Goal: Task Accomplishment & Management: Manage account settings

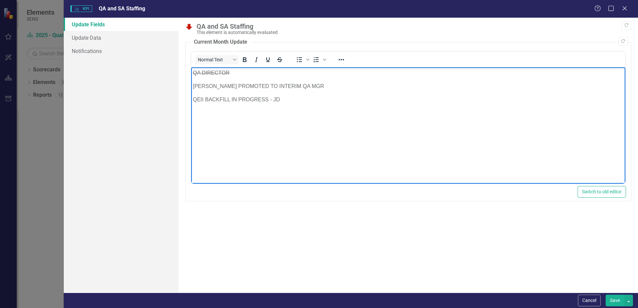
scroll to position [67, 0]
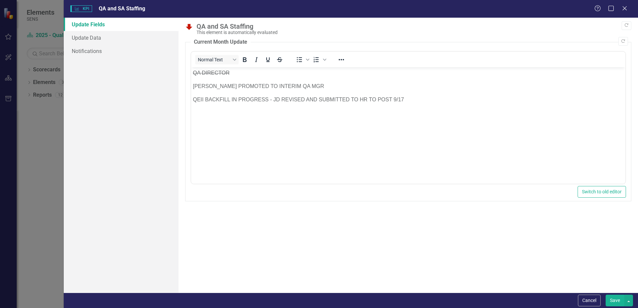
click at [621, 300] on button "Save" at bounding box center [615, 301] width 19 height 12
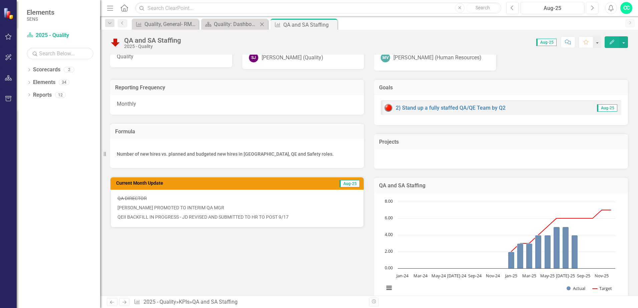
click at [234, 29] on div "Scorecard Quality: Dashboard Close" at bounding box center [234, 24] width 67 height 11
click at [235, 19] on div "Scorecard Quality: Dashboard Close" at bounding box center [234, 24] width 67 height 11
click at [226, 26] on div "Quality: Dashboard" at bounding box center [236, 24] width 44 height 8
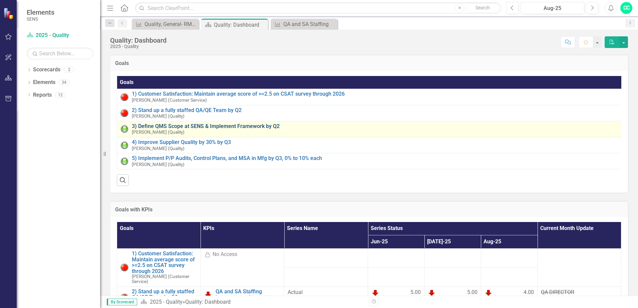
click at [182, 127] on link "3) Define QMS Scope at SENS & Implement Framework by Q2" at bounding box center [375, 127] width 486 height 6
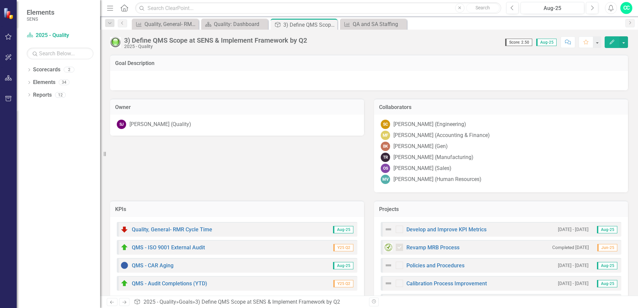
scroll to position [84, 0]
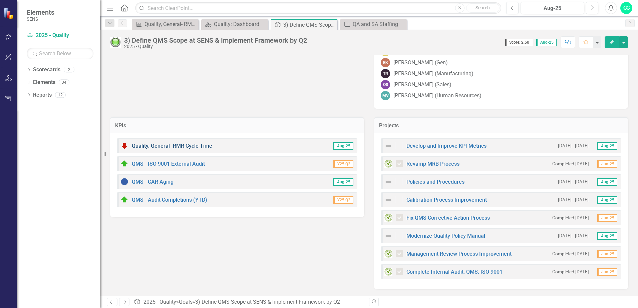
click at [179, 148] on link "Quality, General- RMR Cycle Time" at bounding box center [172, 146] width 80 height 6
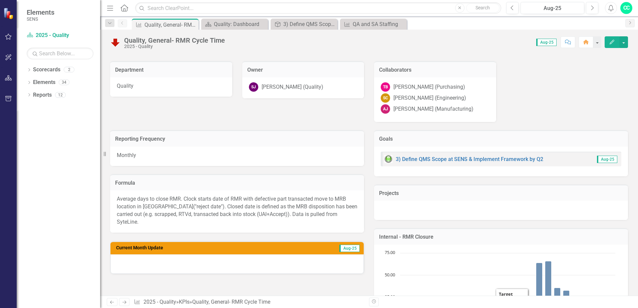
scroll to position [100, 0]
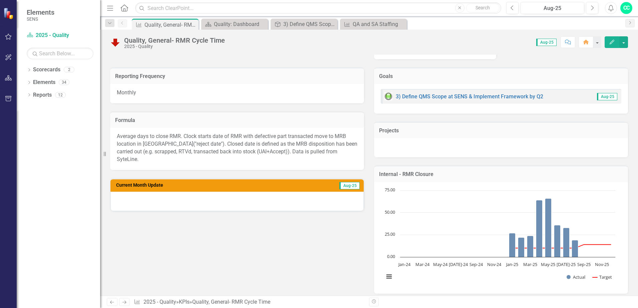
click at [608, 41] on button "Edit" at bounding box center [612, 42] width 15 height 12
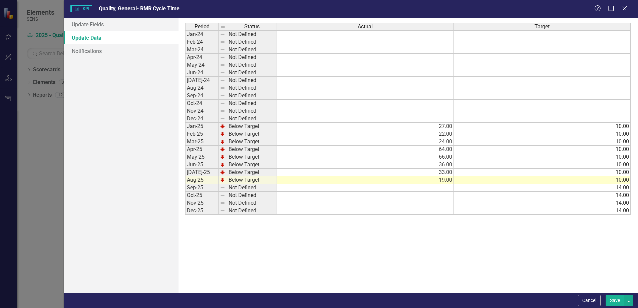
scroll to position [0, 0]
click at [88, 25] on link "Update Fields" at bounding box center [121, 24] width 115 height 13
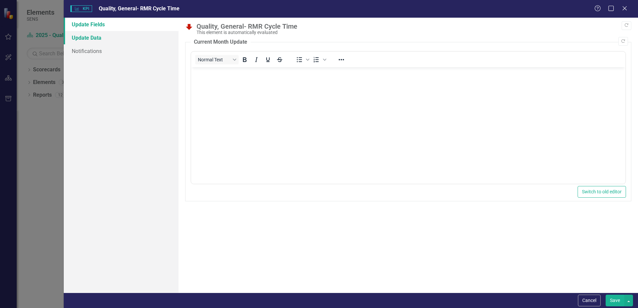
click at [92, 35] on link "Update Data" at bounding box center [121, 37] width 115 height 13
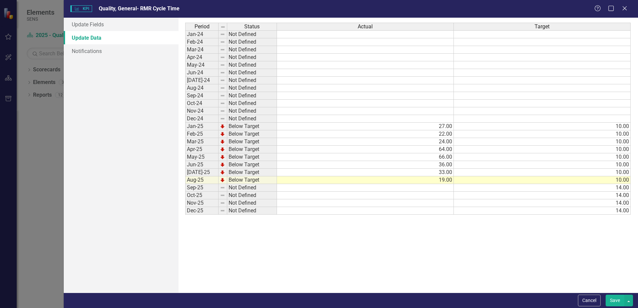
click at [444, 178] on td "19.00" at bounding box center [365, 181] width 177 height 8
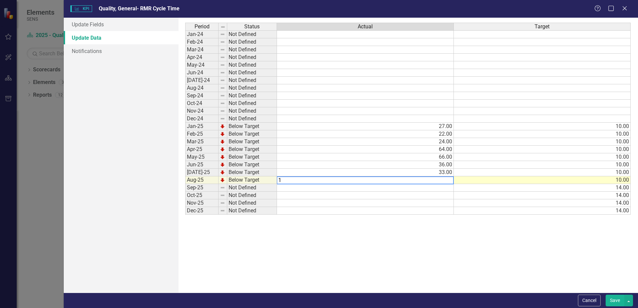
type textarea "16"
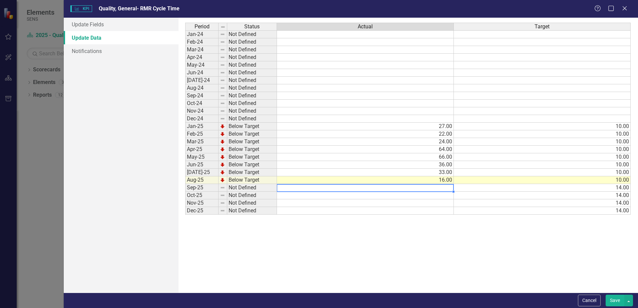
click at [614, 301] on button "Save" at bounding box center [615, 301] width 19 height 12
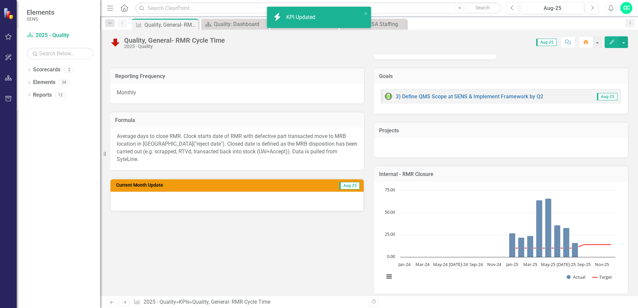
click at [611, 42] on icon "button" at bounding box center [612, 42] width 5 height 5
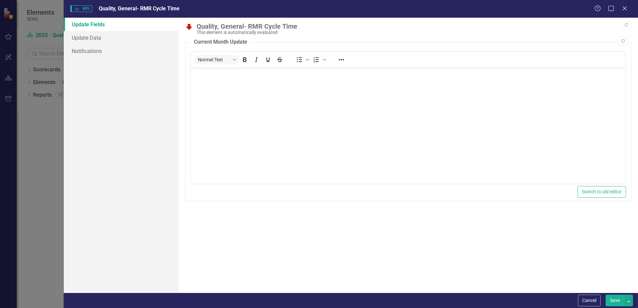
drag, startPoint x: 262, startPoint y: 94, endPoint x: 270, endPoint y: 95, distance: 8.8
click at [262, 94] on body "Rich Text Area. Press ALT-0 for help." at bounding box center [408, 117] width 434 height 100
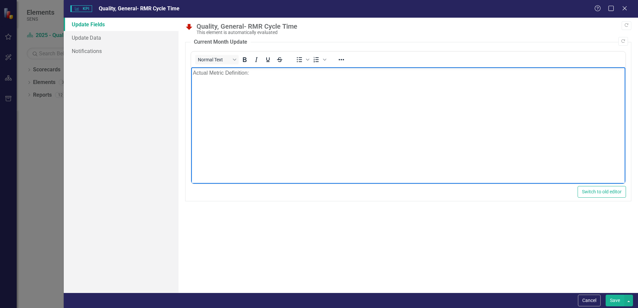
click at [252, 74] on p "Actual Metric Definition:" at bounding box center [408, 73] width 431 height 8
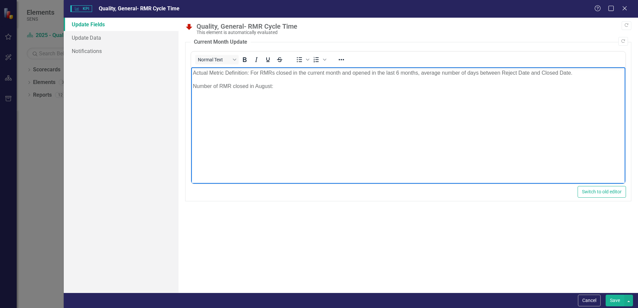
click at [288, 84] on p "Number of RMR closed in August:" at bounding box center [408, 86] width 431 height 8
click at [398, 73] on p "Actual Metric Definition: For RMRs closed in the current month and opened in th…" at bounding box center [408, 73] width 431 height 8
drag, startPoint x: 314, startPoint y: 137, endPoint x: 309, endPoint y: 136, distance: 5.4
click at [314, 137] on body "Actual Metric Definition: For RMRs closed in the current month and opened in th…" at bounding box center [408, 117] width 434 height 100
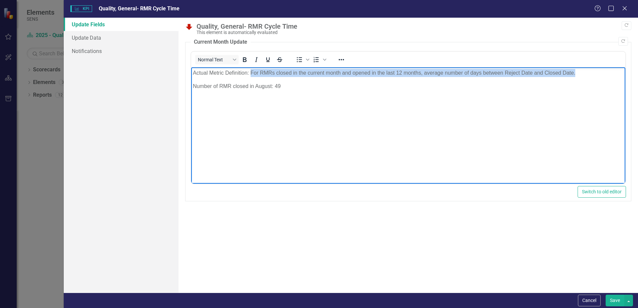
drag, startPoint x: 250, startPoint y: 71, endPoint x: 643, endPoint y: 114, distance: 395.2
click at [626, 67] on html "Actual Metric Definition: For RMRs closed in the current month and opened in th…" at bounding box center [408, 117] width 434 height 100
click at [246, 62] on icon "Bold" at bounding box center [245, 60] width 8 height 8
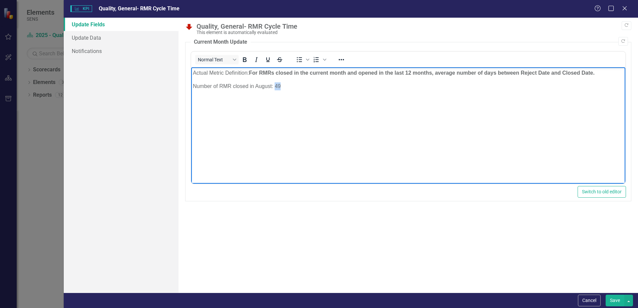
drag, startPoint x: 276, startPoint y: 87, endPoint x: 286, endPoint y: 87, distance: 10.7
click at [286, 87] on p "Number of RMR closed in August: 49" at bounding box center [408, 86] width 431 height 8
drag, startPoint x: 247, startPoint y: 58, endPoint x: 80, endPoint y: 1, distance: 177.1
click at [247, 58] on icon "Bold" at bounding box center [245, 60] width 8 height 8
click at [248, 111] on body "Actual Metric Definition: For RMRs closed in the current month and opened in th…" at bounding box center [408, 117] width 434 height 100
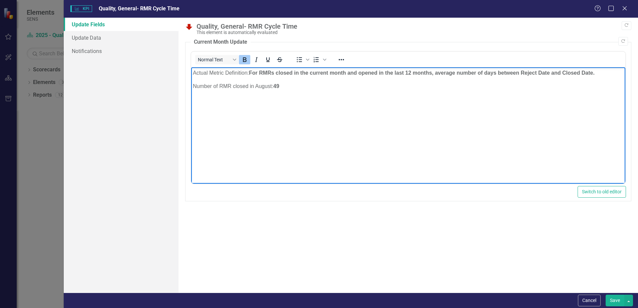
click at [288, 88] on p "Number of RMR closed in August: 49" at bounding box center [408, 86] width 431 height 8
click at [212, 98] on strong "NOTE: Data entry for all SyteLine RMR" at bounding box center [242, 100] width 98 height 6
click at [389, 96] on p "NOTE: I suspect we are way behind on data entry for all SyteLine RMR" at bounding box center [408, 100] width 431 height 8
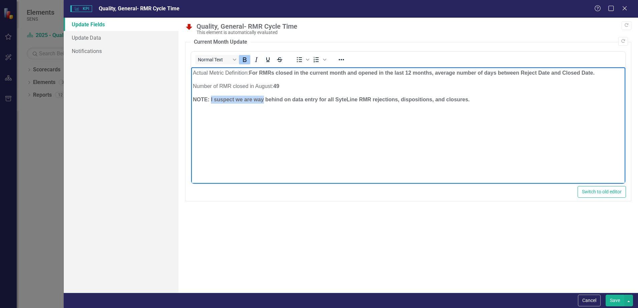
drag, startPoint x: 264, startPoint y: 99, endPoint x: 211, endPoint y: 101, distance: 52.8
click at [211, 101] on strong "NOTE: I suspect we are way behind on data entry for all SyteLine RMR rejections…" at bounding box center [331, 100] width 277 height 6
click at [442, 98] on p "NOTE: We are behind on data entry for all SyteLine RMR rejections, dispositions…" at bounding box center [408, 100] width 431 height 8
drag, startPoint x: 457, startPoint y: 99, endPoint x: 466, endPoint y: 105, distance: 11.3
click at [457, 100] on strong "NOTE: We are behind on data entry for all SyteLine RMR rejections, dispositions…" at bounding box center [341, 100] width 297 height 6
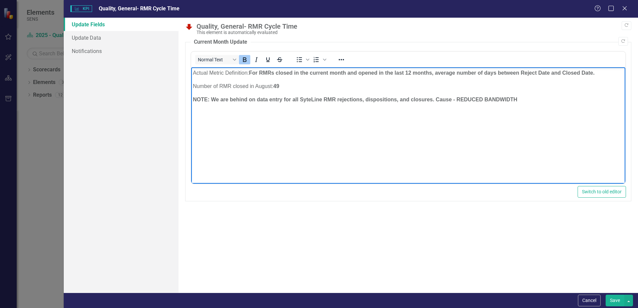
click at [538, 102] on p "NOTE: We are behind on data entry for all SyteLine RMR rejections, dispositions…" at bounding box center [408, 100] width 431 height 8
click at [519, 98] on p "NOTE: We are behind on data entry for all SyteLine RMR rejections, dispositions…" at bounding box center [408, 100] width 431 height 8
click at [618, 304] on button "Save" at bounding box center [615, 301] width 19 height 12
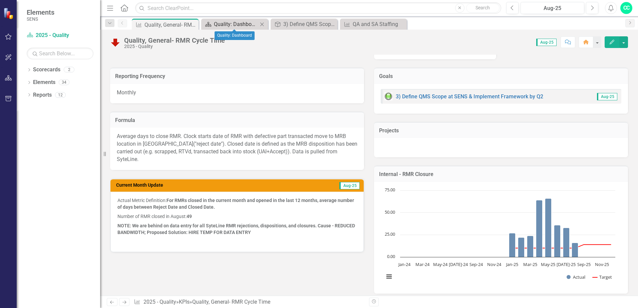
click at [243, 23] on div "Quality: Dashboard" at bounding box center [236, 24] width 44 height 8
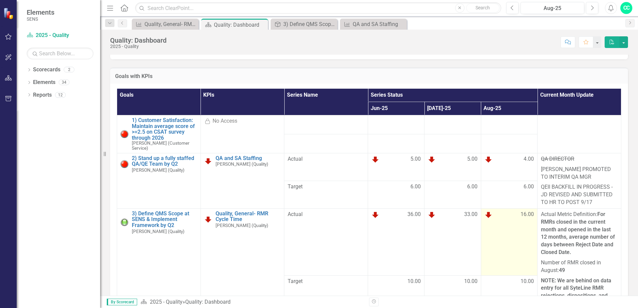
click at [526, 257] on td "16.00" at bounding box center [509, 242] width 56 height 67
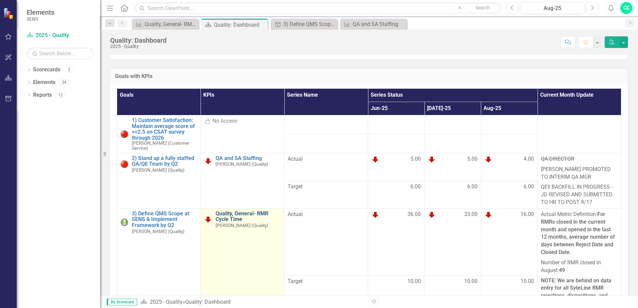
click at [249, 223] on link "Quality, General- RMR Cycle Time" at bounding box center [248, 217] width 65 height 12
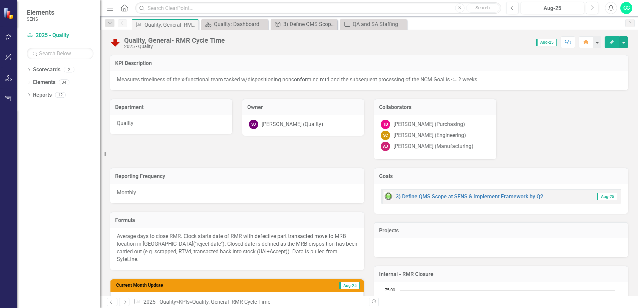
click at [611, 42] on icon "Edit" at bounding box center [612, 42] width 6 height 5
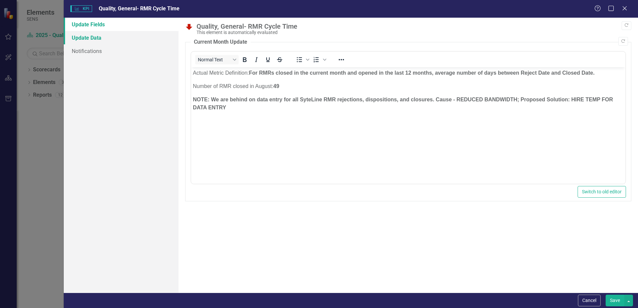
click at [79, 39] on link "Update Data" at bounding box center [121, 37] width 115 height 13
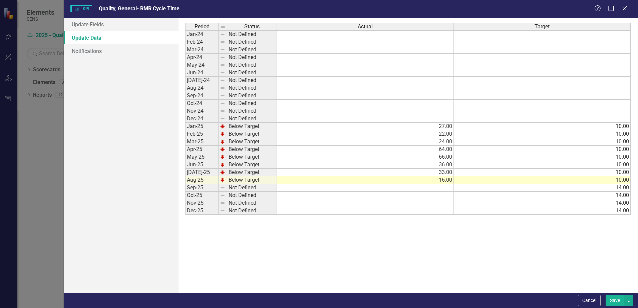
click at [437, 181] on td "16.00" at bounding box center [365, 181] width 177 height 8
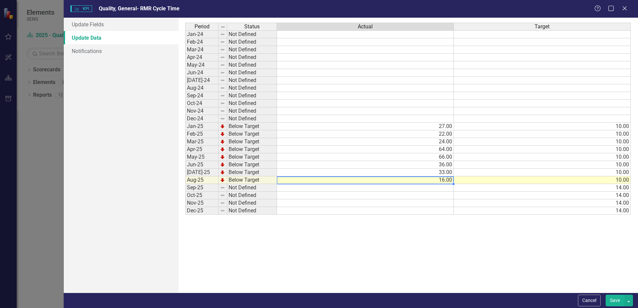
type textarea "19"
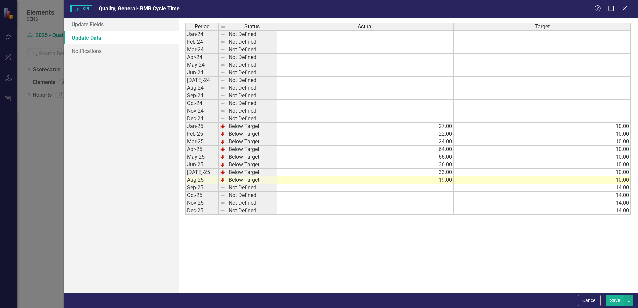
click at [615, 301] on button "Save" at bounding box center [615, 301] width 19 height 12
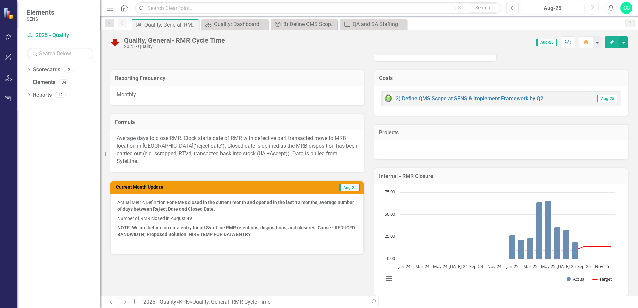
scroll to position [100, 0]
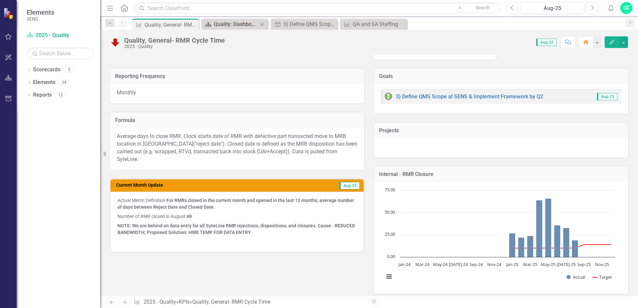
click at [229, 22] on div "Quality: Dashboard" at bounding box center [236, 24] width 44 height 8
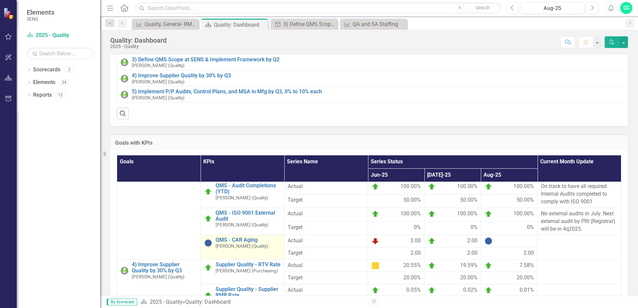
scroll to position [235, 0]
click at [224, 239] on link "QMS - CAR Aging" at bounding box center [248, 240] width 65 height 6
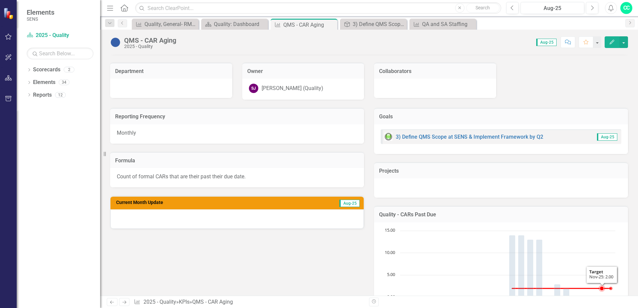
scroll to position [100, 0]
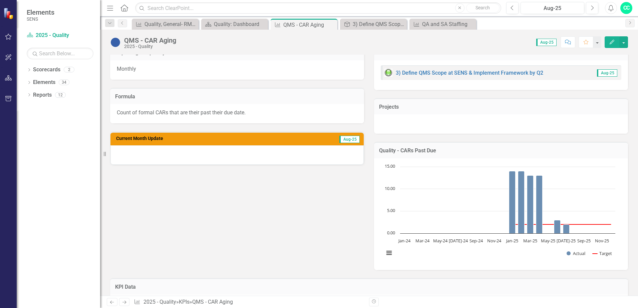
click at [612, 42] on icon "Edit" at bounding box center [612, 42] width 6 height 5
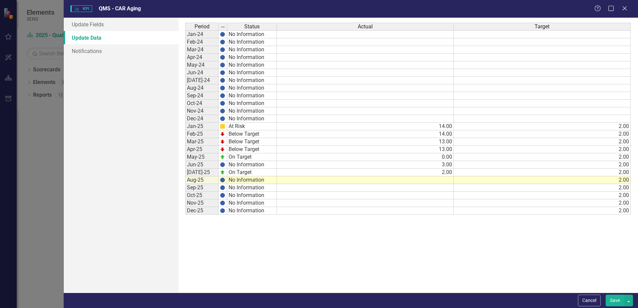
scroll to position [0, 0]
click at [86, 38] on link "Update Data" at bounding box center [121, 37] width 115 height 13
click at [440, 181] on td at bounding box center [365, 181] width 177 height 8
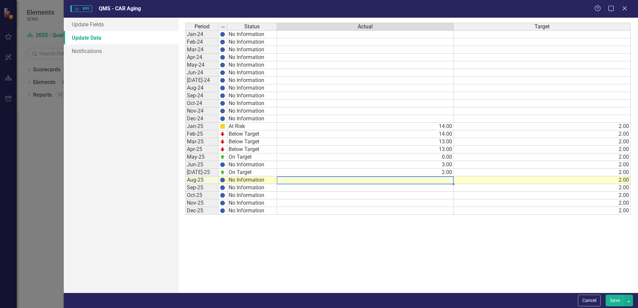
type textarea "6"
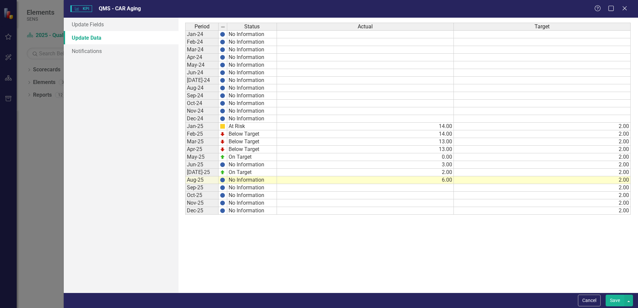
click at [621, 303] on button "Save" at bounding box center [615, 301] width 19 height 12
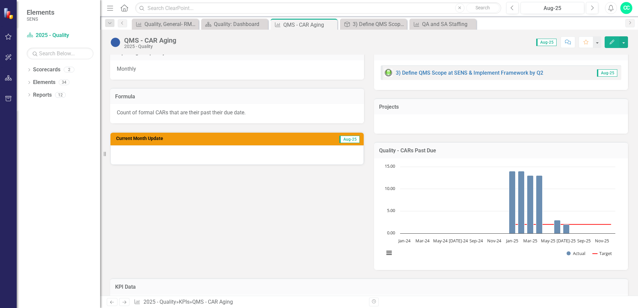
click at [612, 41] on icon "Edit" at bounding box center [612, 42] width 6 height 5
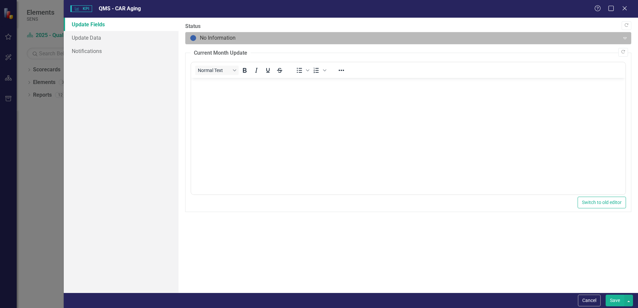
click at [211, 36] on div at bounding box center [403, 38] width 426 height 9
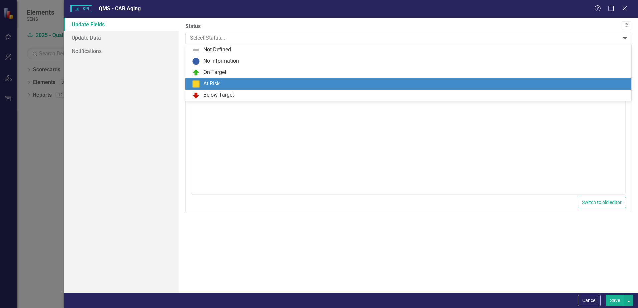
click at [257, 83] on div "At Risk" at bounding box center [410, 84] width 436 height 8
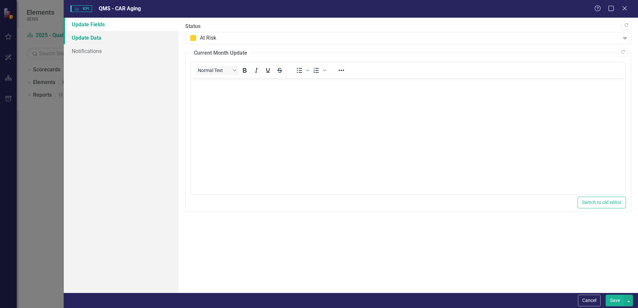
click at [88, 40] on link "Update Data" at bounding box center [121, 37] width 115 height 13
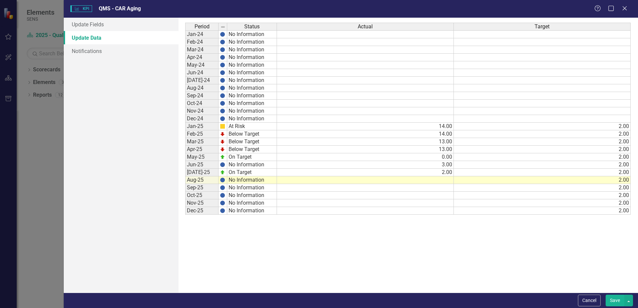
click at [423, 181] on td at bounding box center [365, 181] width 177 height 8
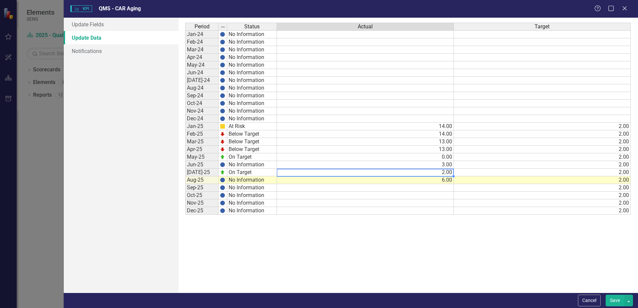
type textarea "2"
click at [185, 184] on div "Period Status Actual Target Jan-24 No Information Feb-24 No Information Mar-24 …" at bounding box center [185, 119] width 0 height 192
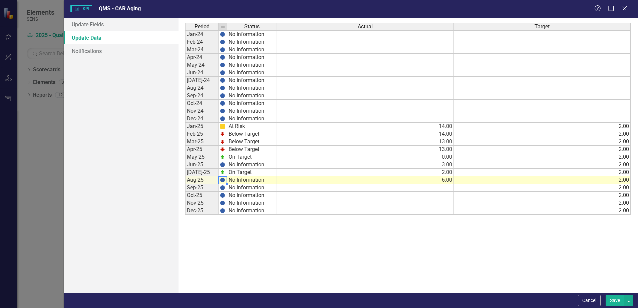
click at [224, 181] on img at bounding box center [222, 180] width 5 height 5
click at [223, 181] on img at bounding box center [222, 180] width 5 height 5
click at [259, 180] on td "No Information" at bounding box center [252, 181] width 50 height 8
click at [97, 27] on link "Update Fields" at bounding box center [121, 24] width 115 height 13
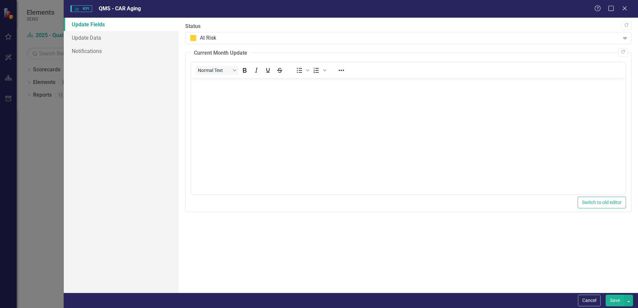
click at [199, 95] on body "Rich Text Area. Press ALT-0 for help." at bounding box center [408, 128] width 434 height 100
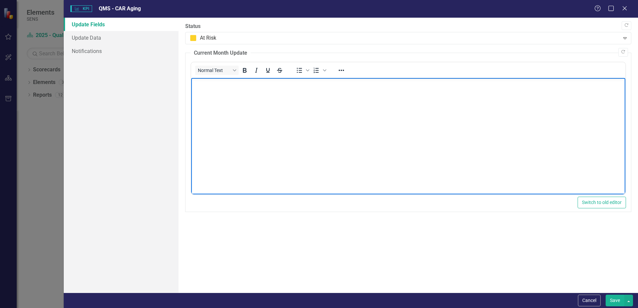
click at [236, 103] on body "Rich Text Area. Press ALT-0 for help." at bounding box center [408, 128] width 434 height 100
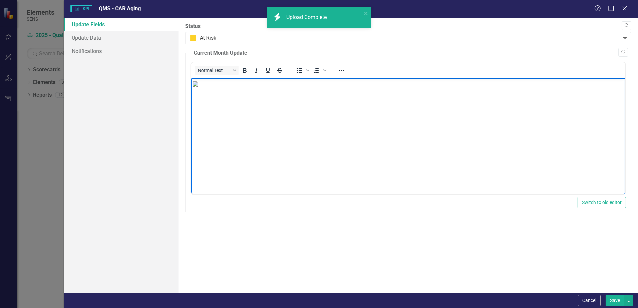
click at [615, 302] on button "Save" at bounding box center [615, 301] width 19 height 12
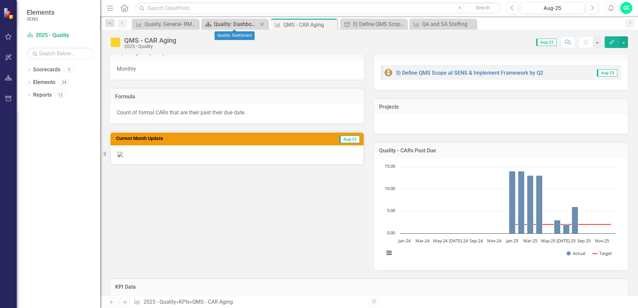
click at [241, 21] on div "Quality: Dashboard" at bounding box center [236, 24] width 44 height 8
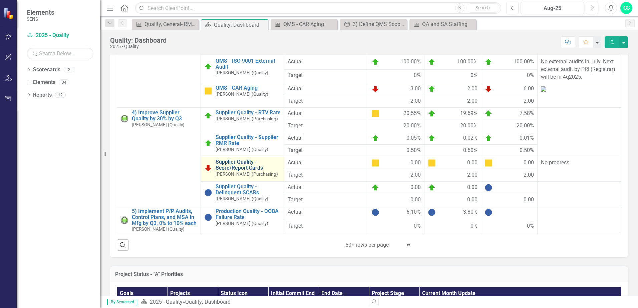
scroll to position [234, 0]
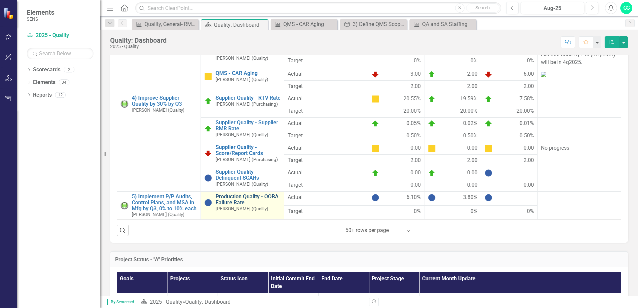
click at [228, 203] on link "Production Quality - OOBA Failure Rate" at bounding box center [248, 200] width 65 height 12
